Goal: Task Accomplishment & Management: Complete application form

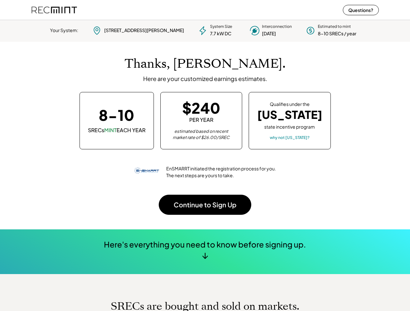
scroll to position [91, 181]
click at [205, 156] on div "Thanks, [PERSON_NAME]. Here are your customized earnings estimates. 8-10 SRECs …" at bounding box center [204, 136] width 347 height 188
click at [205, 165] on div "EnSMARRT initiated the registration process for you. The next steps are yours t…" at bounding box center [205, 172] width 143 height 26
click at [210, 30] on div "System Size 7.7 kW DC" at bounding box center [221, 30] width 22 height 13
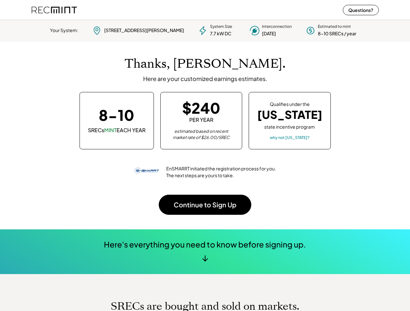
click at [210, 30] on div "7.7 kW DC" at bounding box center [220, 33] width 21 height 6
click at [78, 30] on div "Your System:" at bounding box center [64, 30] width 28 height 6
click at [138, 30] on div "[STREET_ADDRESS][PERSON_NAME]" at bounding box center [144, 30] width 80 height 6
click at [143, 30] on div "[STREET_ADDRESS][PERSON_NAME]" at bounding box center [144, 30] width 80 height 6
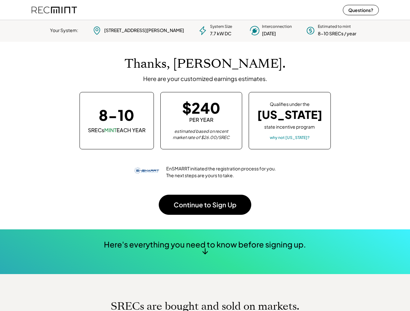
click at [210, 30] on div "7.7 kW DC" at bounding box center [220, 33] width 21 height 6
